Goal: Transaction & Acquisition: Purchase product/service

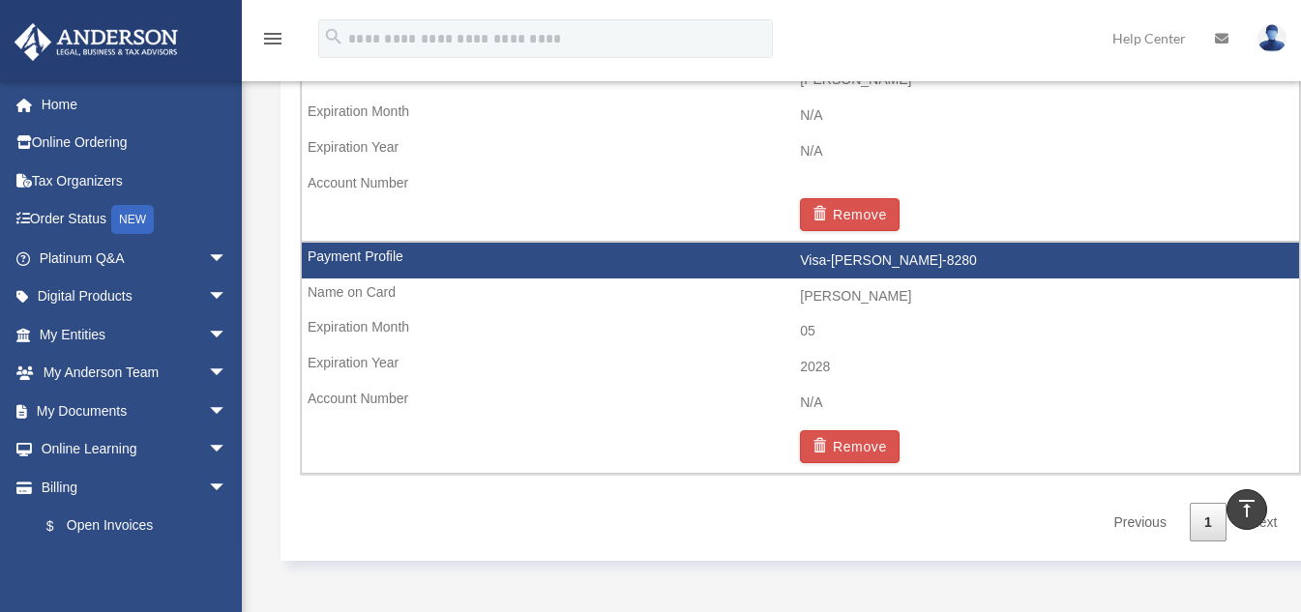
scroll to position [1286, 0]
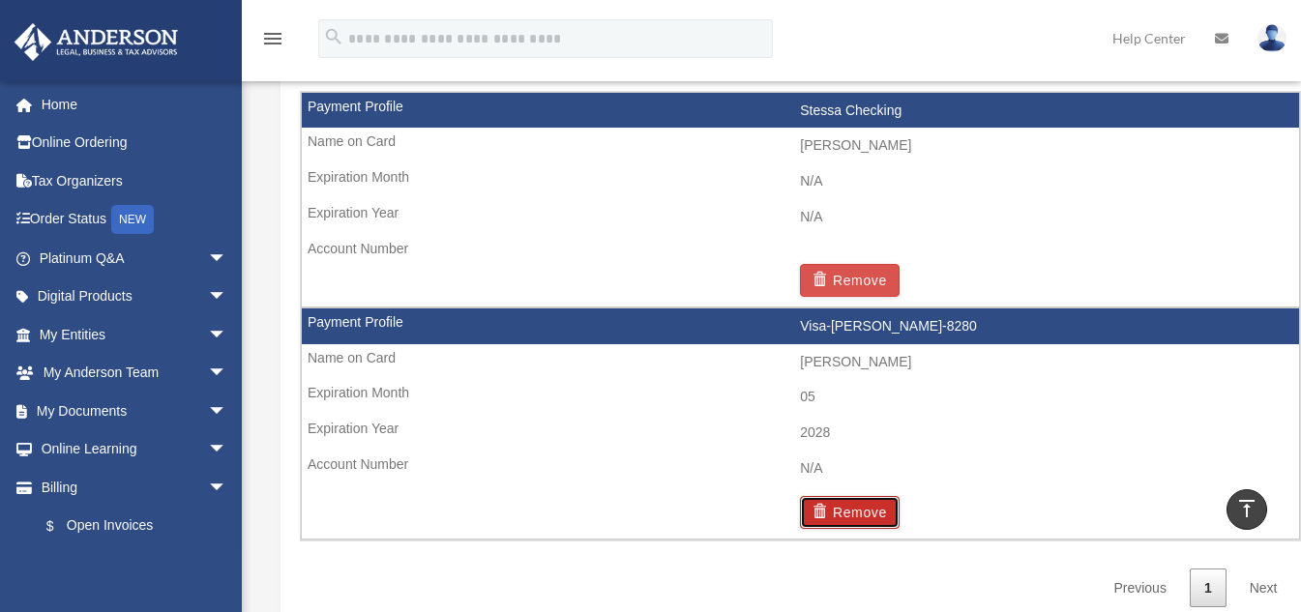
click at [847, 510] on button "Remove" at bounding box center [850, 512] width 100 height 33
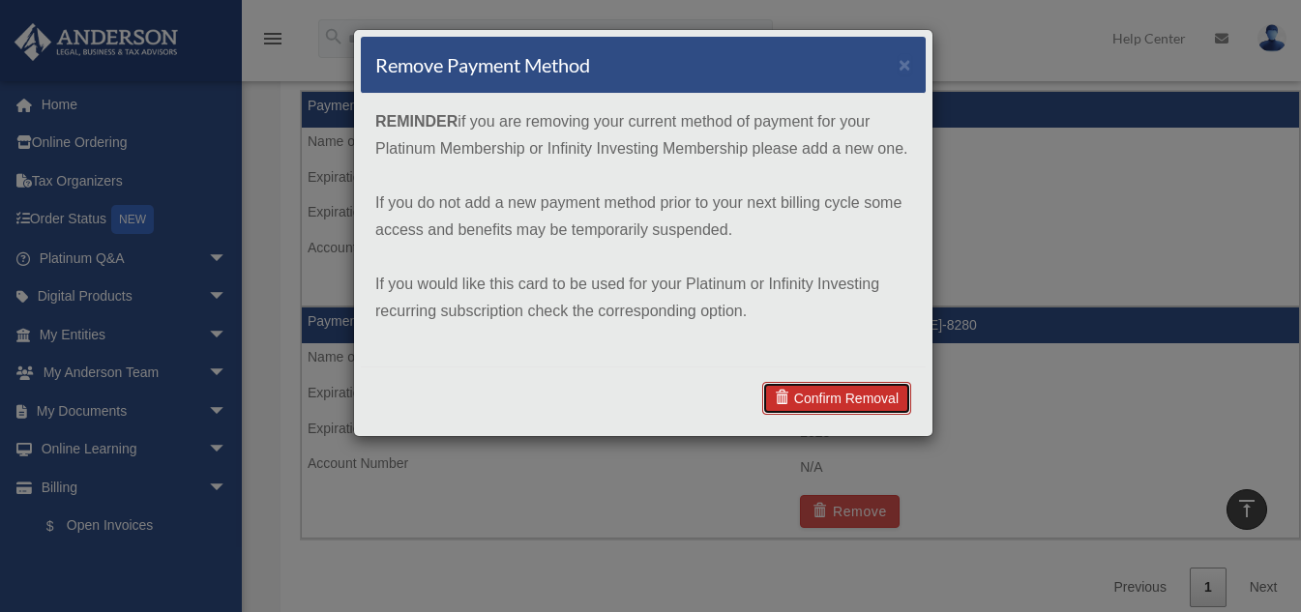
click at [823, 397] on link "Confirm Removal" at bounding box center [836, 398] width 149 height 33
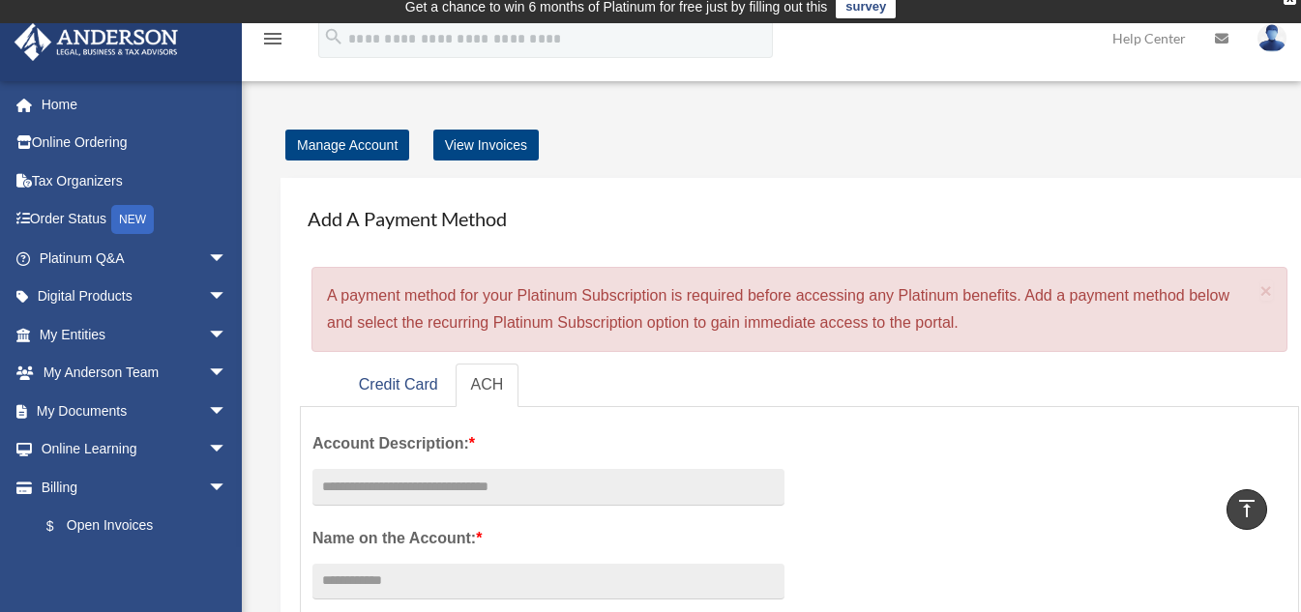
scroll to position [0, 0]
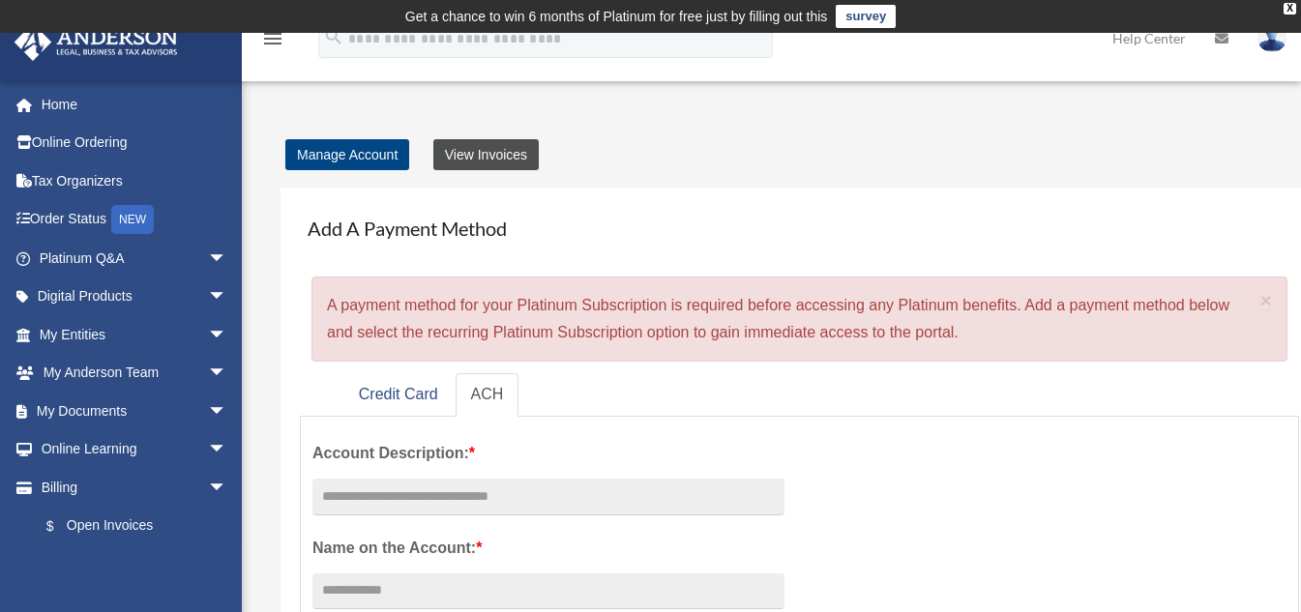
click at [472, 153] on link "View Invoices" at bounding box center [485, 154] width 105 height 31
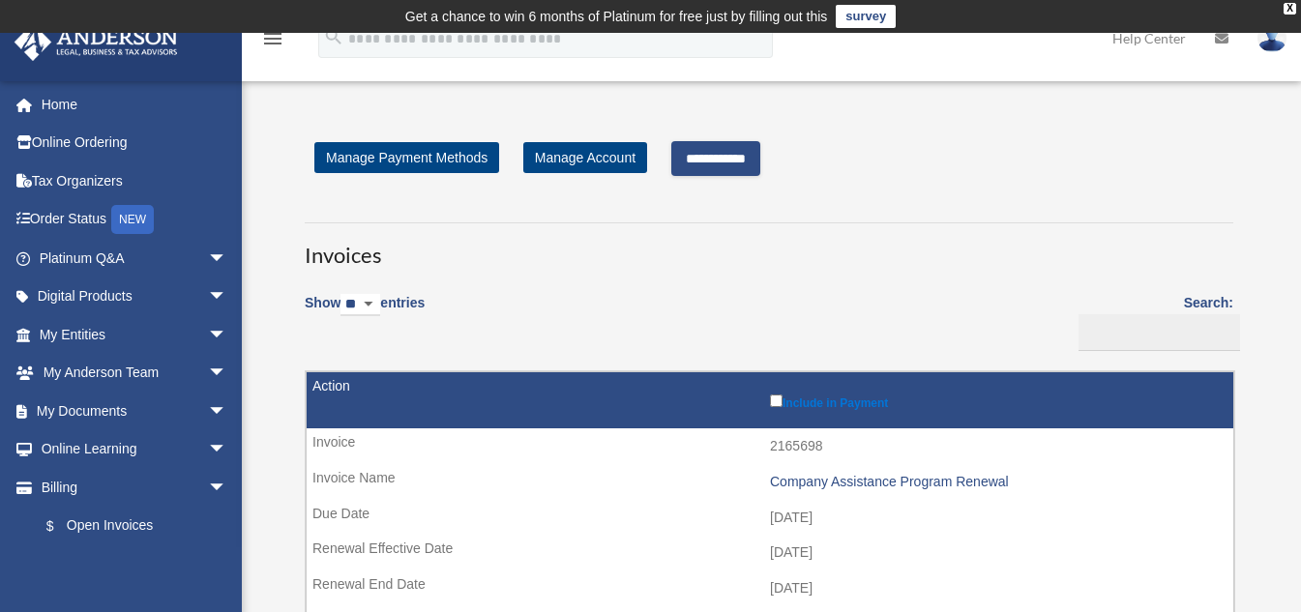
click at [733, 156] on input "**********" at bounding box center [715, 158] width 89 height 35
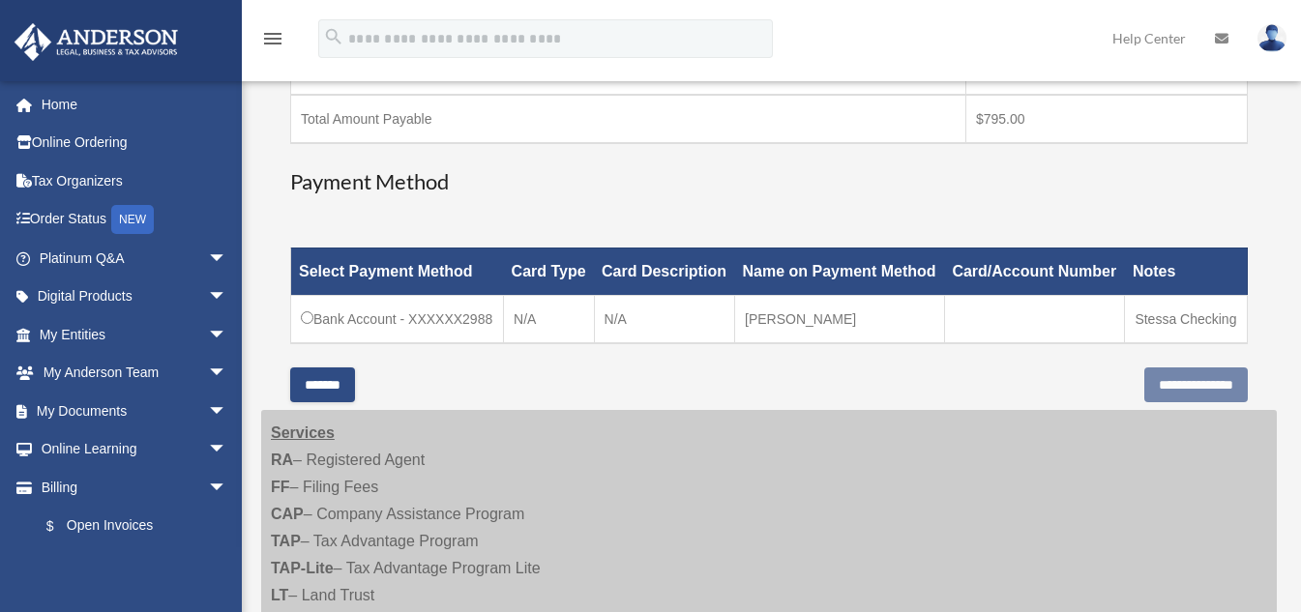
scroll to position [484, 0]
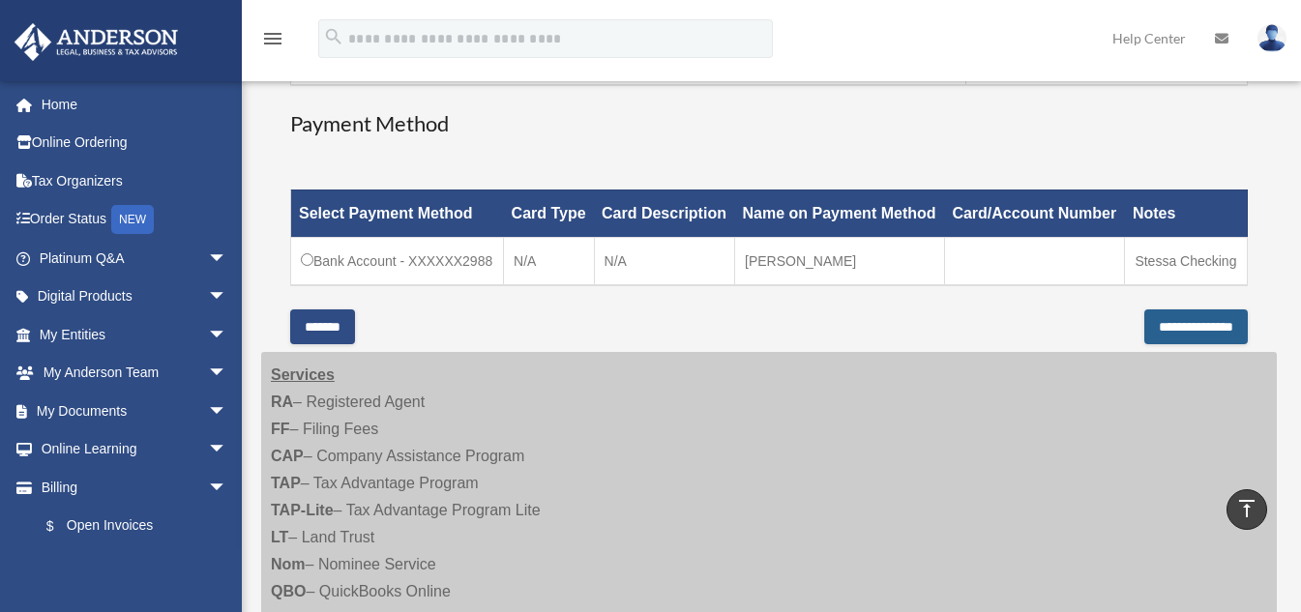
click at [1171, 320] on input "**********" at bounding box center [1195, 327] width 103 height 35
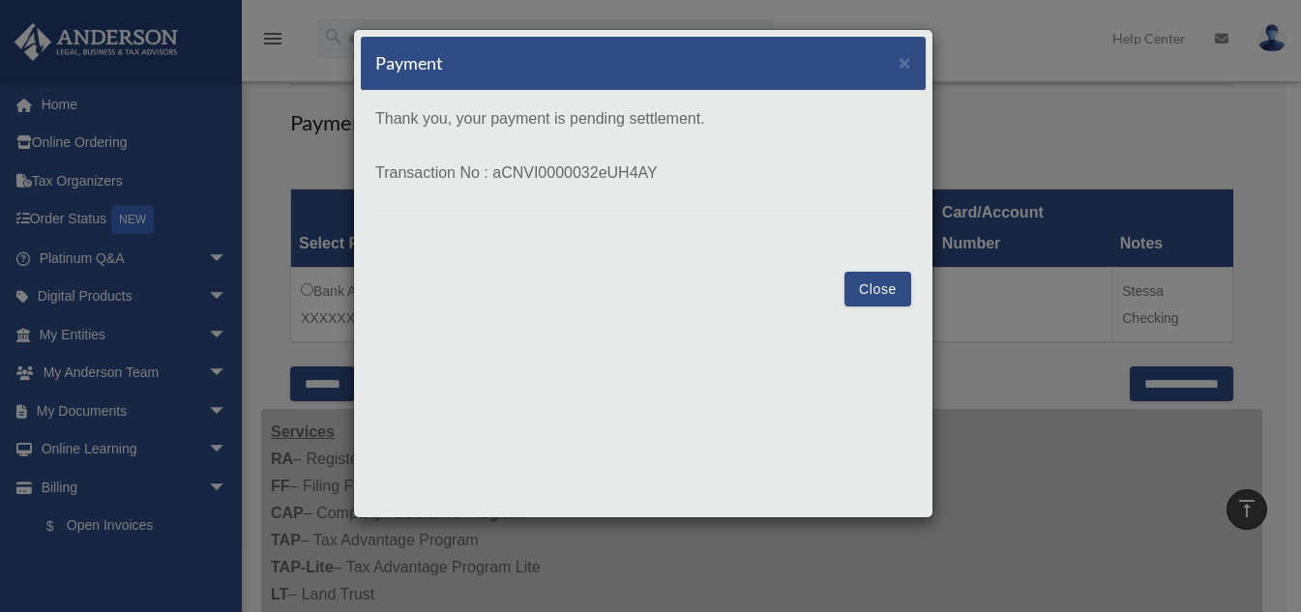
click at [873, 290] on button "Close" at bounding box center [877, 289] width 67 height 35
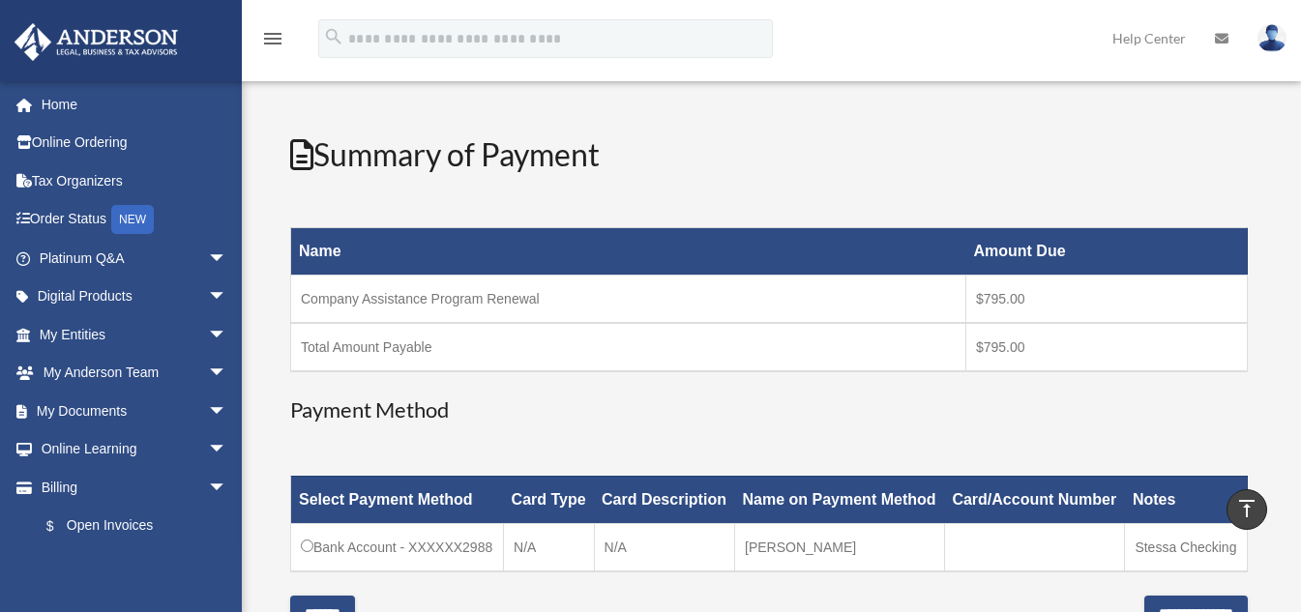
scroll to position [171, 0]
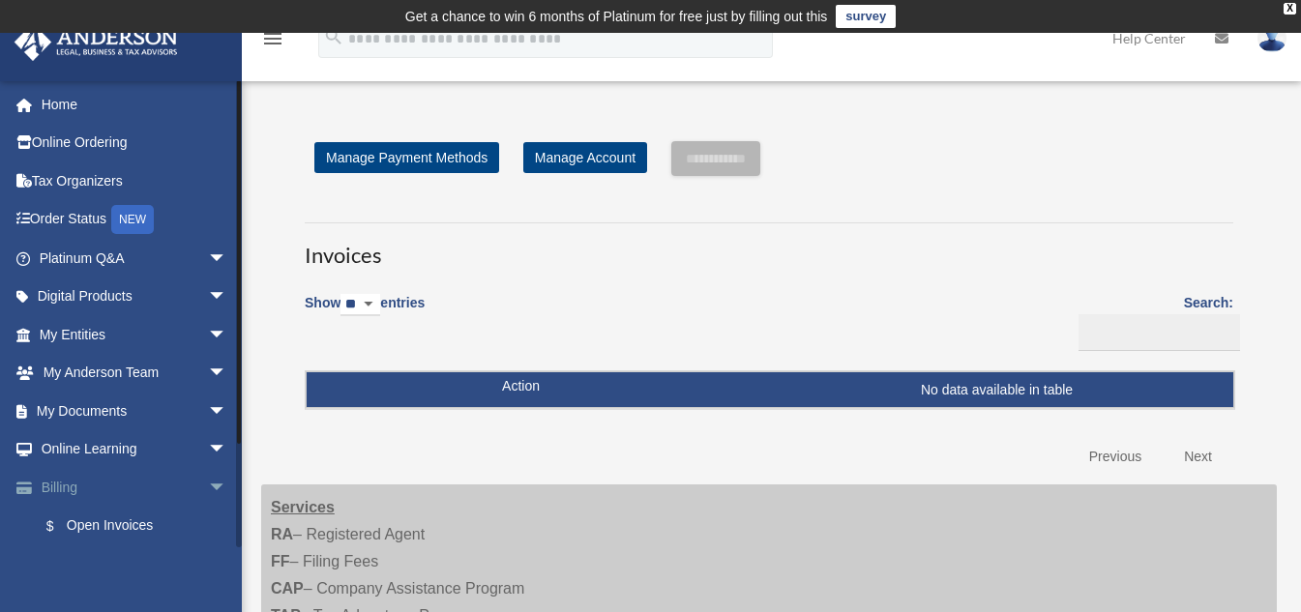
click at [64, 486] on link "Billing arrow_drop_down" at bounding box center [135, 487] width 243 height 39
click at [103, 523] on link "$ Open Invoices" at bounding box center [141, 527] width 229 height 40
